Goal: Register for event/course

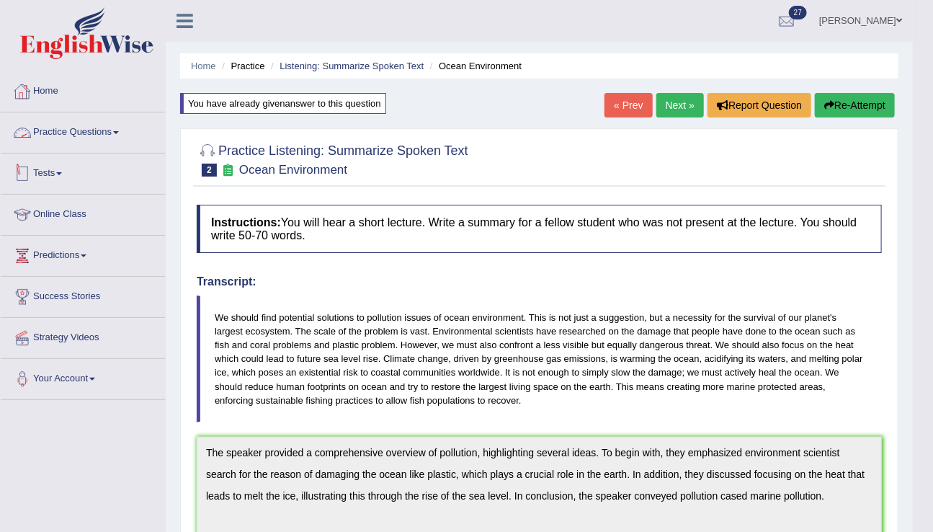
click at [58, 169] on link "Tests" at bounding box center [83, 172] width 164 height 36
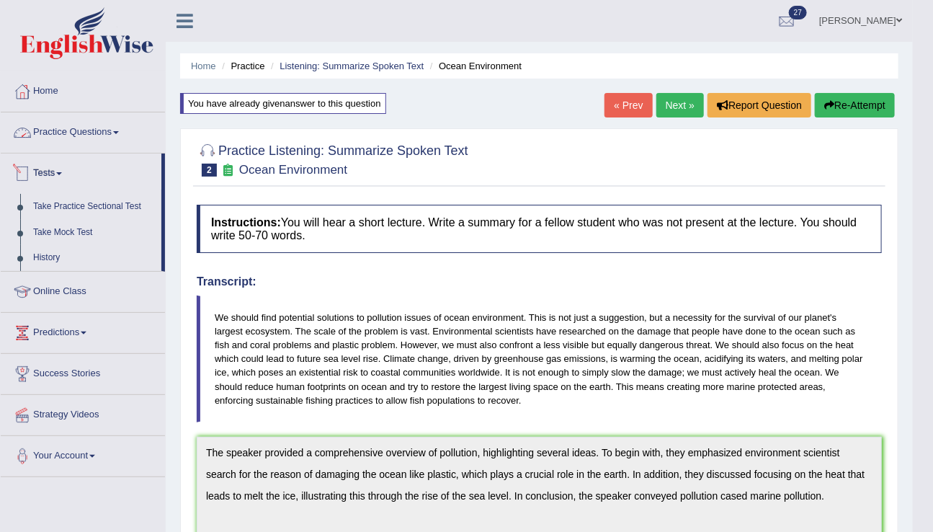
click at [71, 126] on link "Practice Questions" at bounding box center [83, 130] width 164 height 36
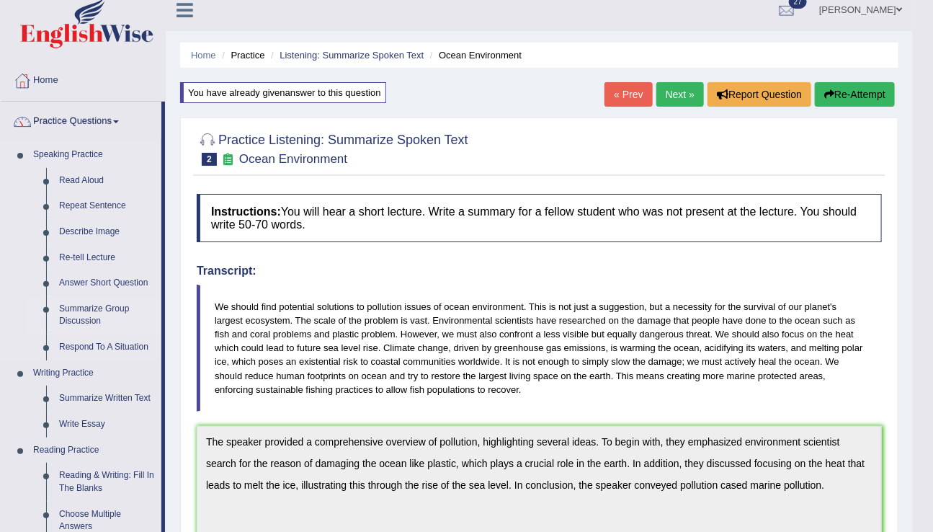
scroll to position [12, 0]
click at [74, 254] on link "Re-tell Lecture" at bounding box center [107, 257] width 109 height 26
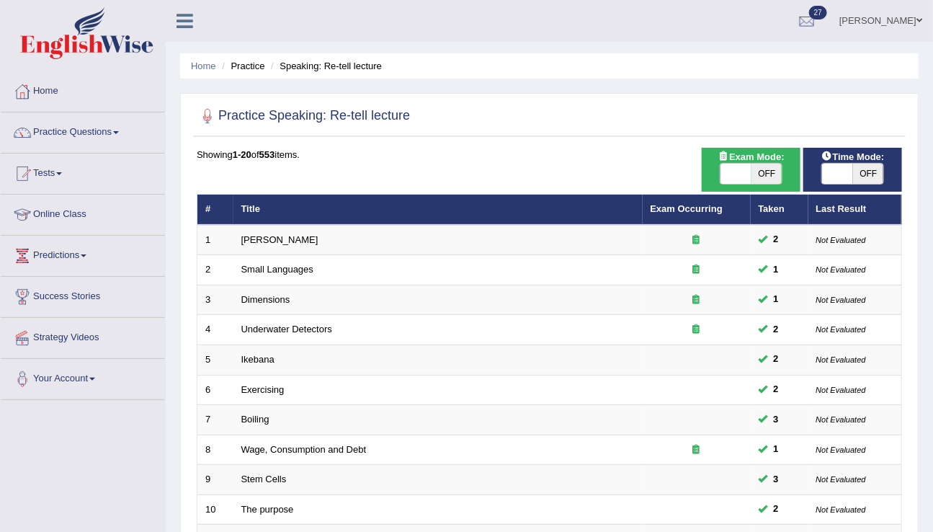
click at [143, 281] on link "Success Stories" at bounding box center [83, 295] width 164 height 36
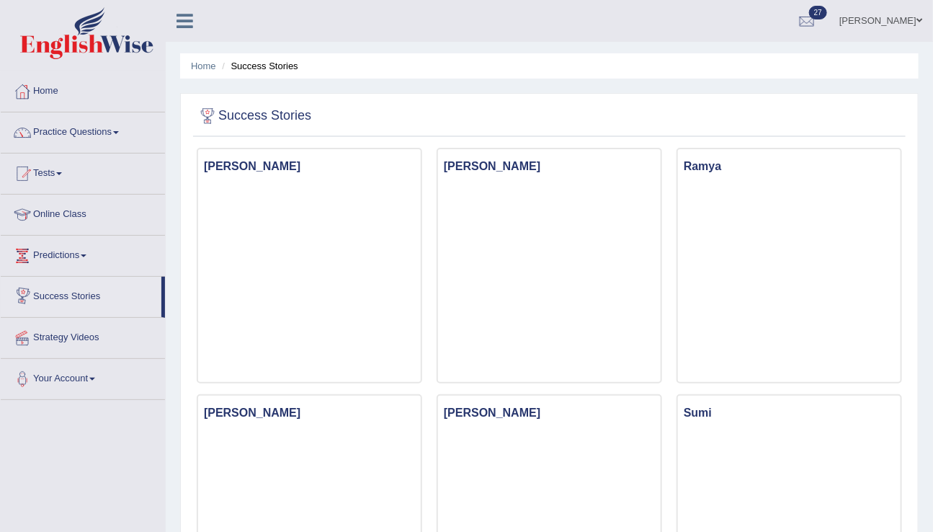
click at [143, 281] on link "Success Stories" at bounding box center [81, 295] width 161 height 36
click at [148, 278] on link "Success Stories" at bounding box center [81, 295] width 161 height 36
click at [68, 169] on link "Tests" at bounding box center [83, 172] width 164 height 36
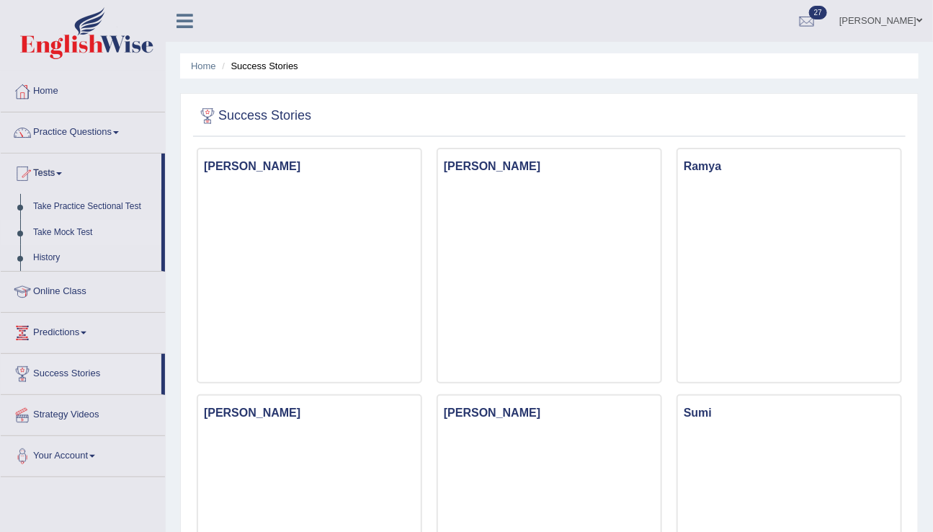
click at [50, 231] on link "Take Mock Test" at bounding box center [94, 233] width 135 height 26
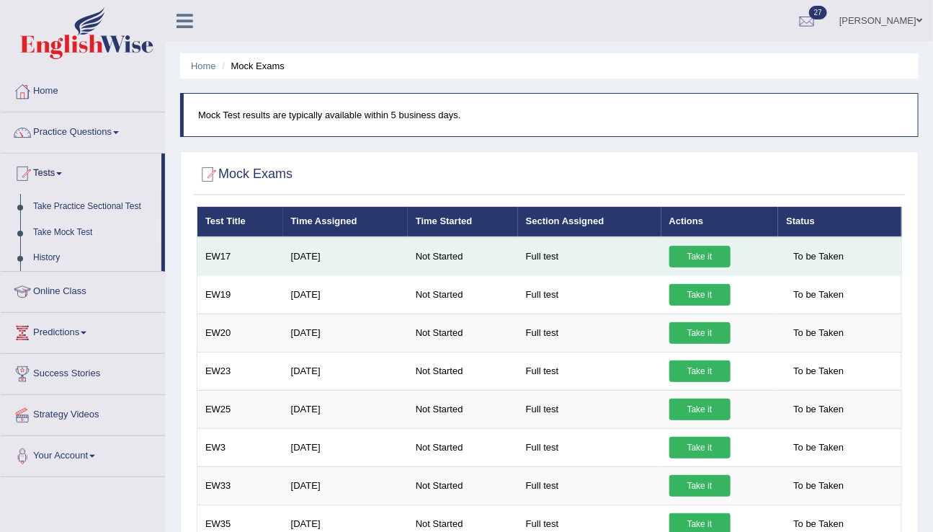
click at [697, 257] on link "Take it" at bounding box center [700, 257] width 61 height 22
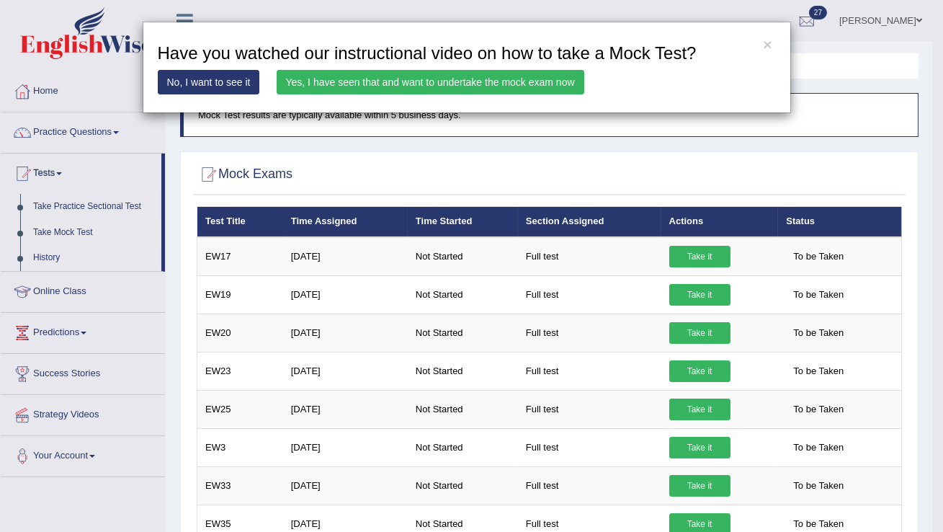
click at [490, 79] on link "Yes, I have seen that and want to undertake the mock exam now" at bounding box center [431, 82] width 308 height 25
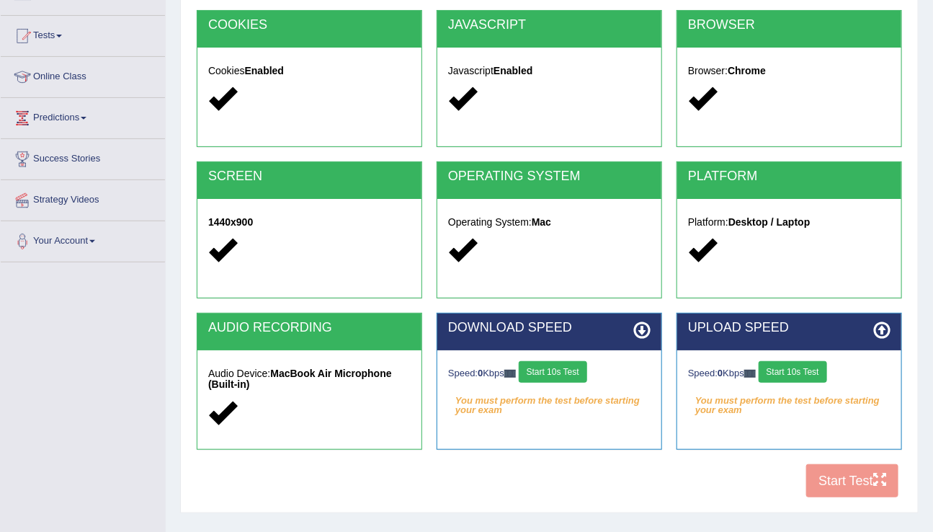
scroll to position [224, 0]
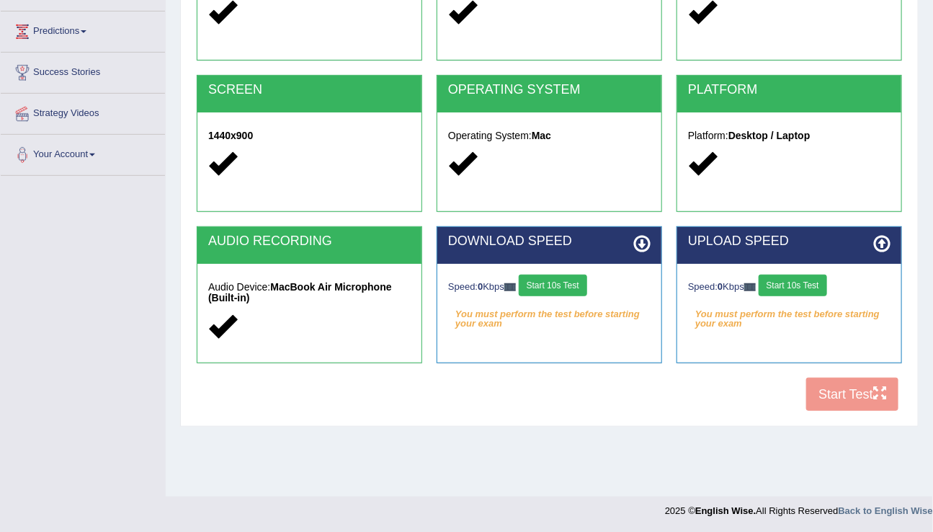
click at [576, 277] on button "Start 10s Test" at bounding box center [553, 286] width 68 height 22
click at [814, 285] on button "Start 10s Test" at bounding box center [793, 286] width 68 height 22
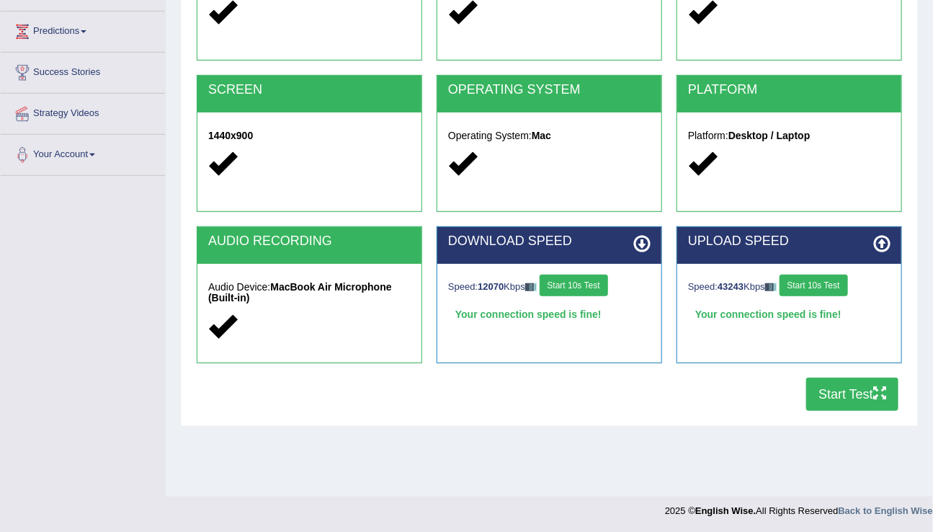
click at [853, 394] on button "Start Test" at bounding box center [853, 394] width 92 height 33
